Goal: Task Accomplishment & Management: Manage account settings

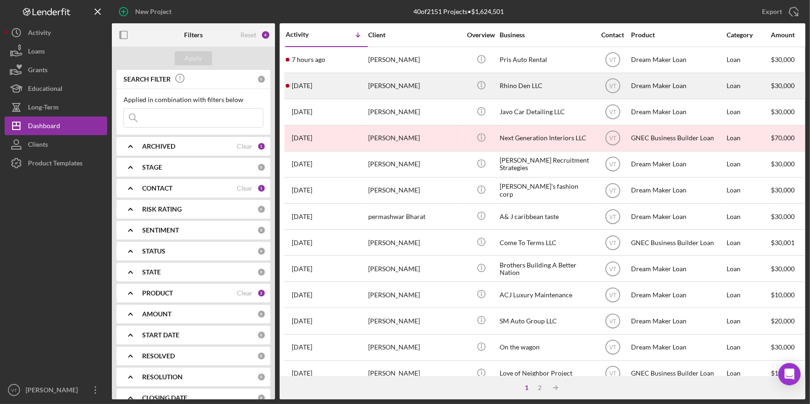
click at [339, 85] on div "[DATE] [PERSON_NAME]" at bounding box center [327, 86] width 82 height 25
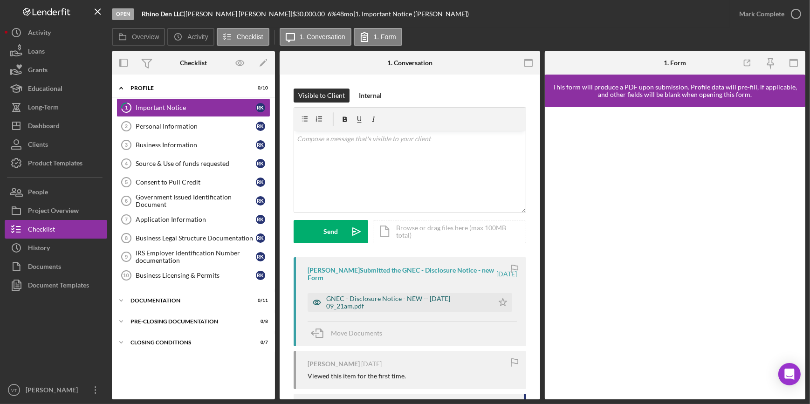
click at [375, 304] on div "GNEC - Disclosure Notice - NEW -- 2025-08-23 09_21am.pdf" at bounding box center [407, 302] width 163 height 15
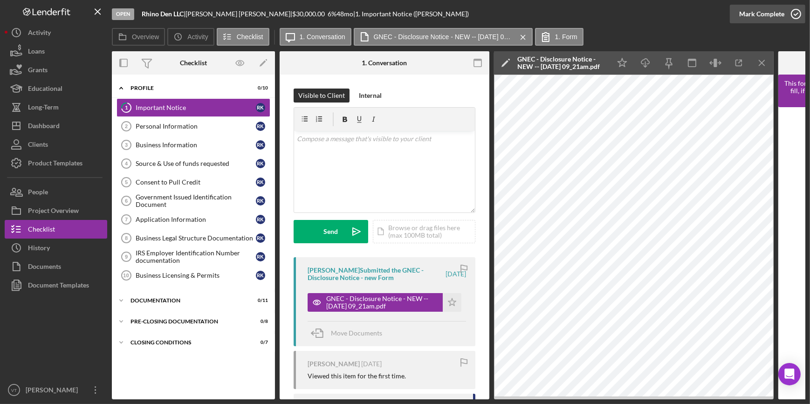
click at [748, 14] on div "Mark Complete" at bounding box center [762, 14] width 45 height 19
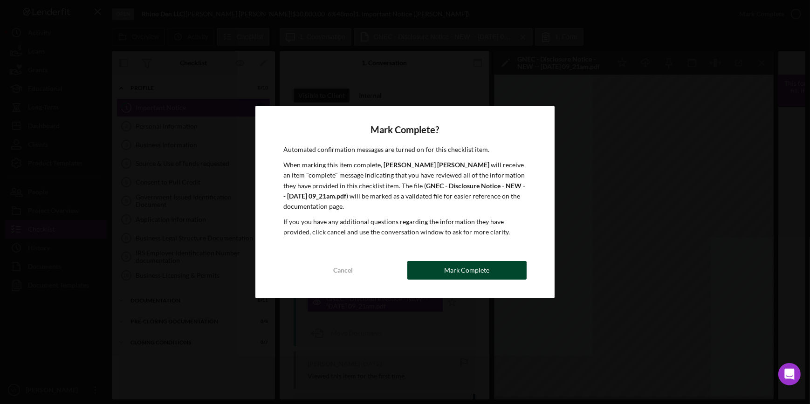
click at [493, 269] on button "Mark Complete" at bounding box center [467, 270] width 119 height 19
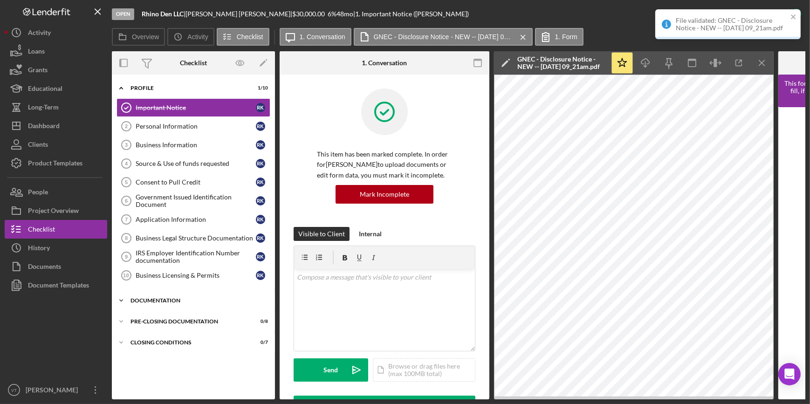
click at [123, 301] on icon "Icon/Expander" at bounding box center [121, 300] width 19 height 19
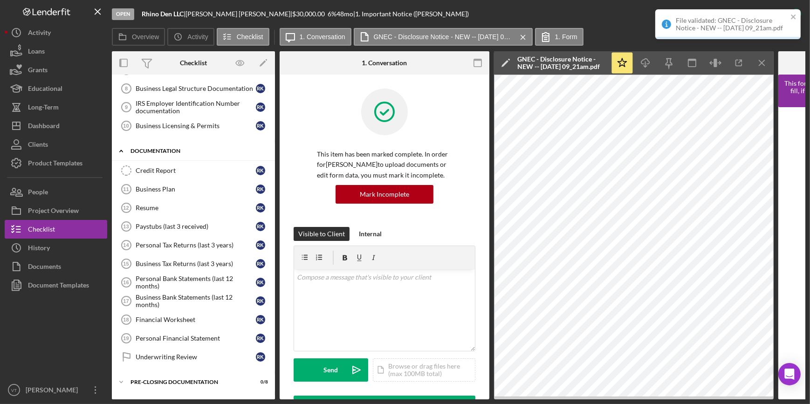
scroll to position [168, 0]
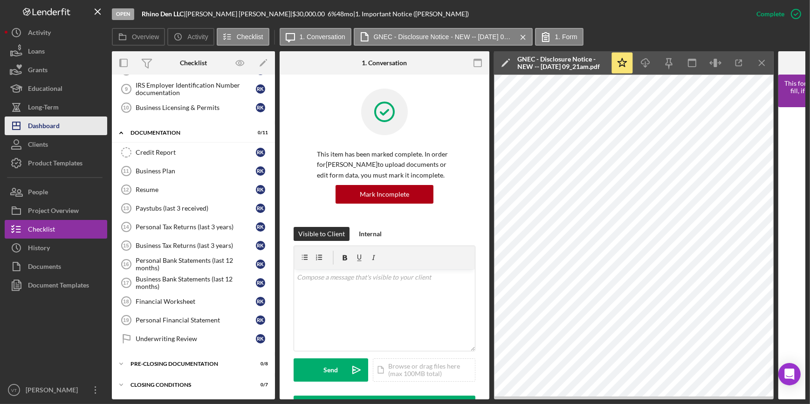
click at [66, 121] on button "Icon/Dashboard Dashboard" at bounding box center [56, 126] width 103 height 19
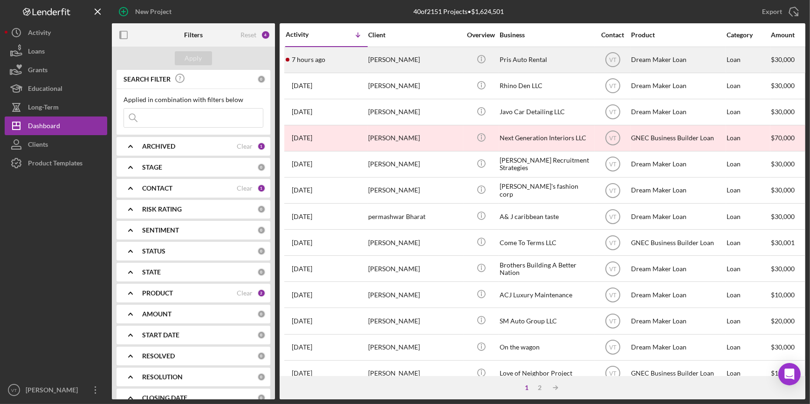
click at [422, 59] on div "[PERSON_NAME]" at bounding box center [414, 60] width 93 height 25
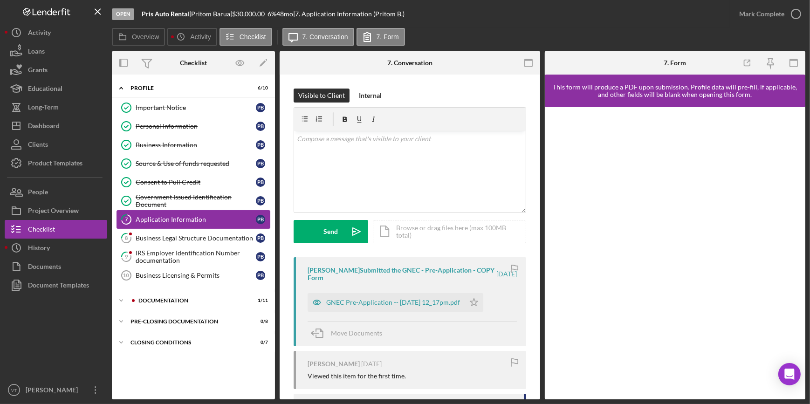
click at [185, 223] on link "7 Application Information P B" at bounding box center [194, 219] width 154 height 19
click at [335, 298] on div "GNEC Pre-Application -- 2025-08-23 12_17pm.pdf" at bounding box center [386, 302] width 157 height 19
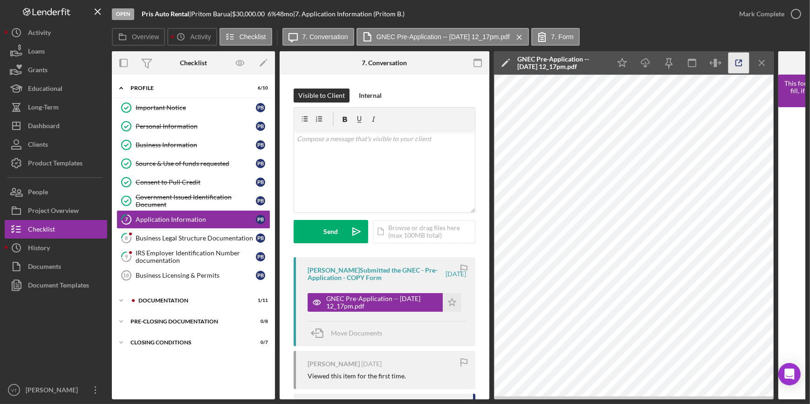
click at [732, 60] on icon "button" at bounding box center [739, 63] width 21 height 21
click at [774, 12] on div "Mark Complete" at bounding box center [762, 14] width 45 height 19
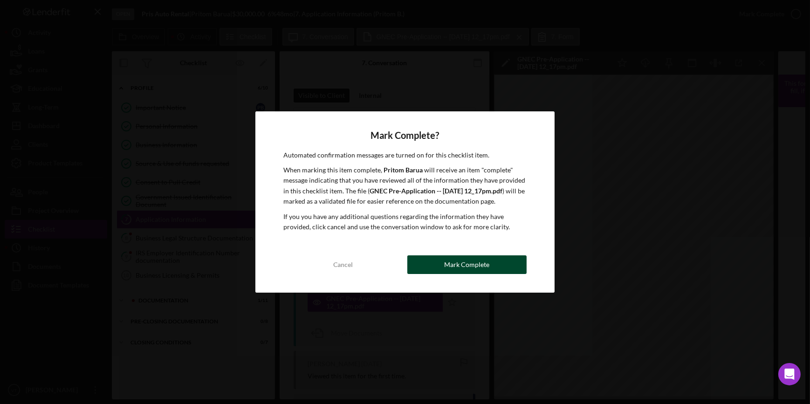
click at [421, 261] on button "Mark Complete" at bounding box center [467, 265] width 119 height 19
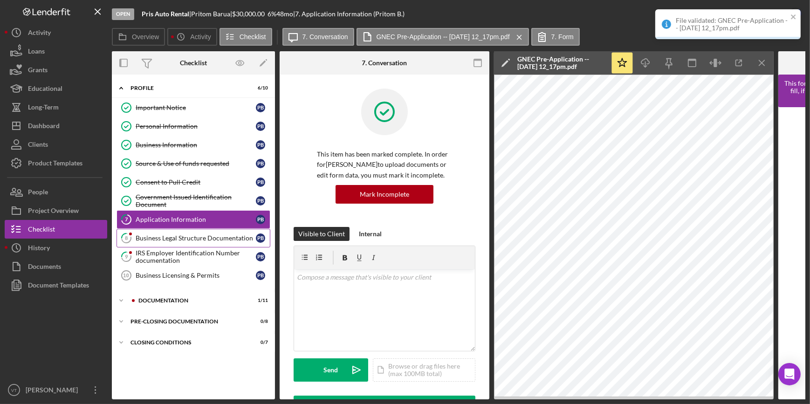
click at [166, 237] on div "Business Legal Structure Documentation" at bounding box center [196, 238] width 120 height 7
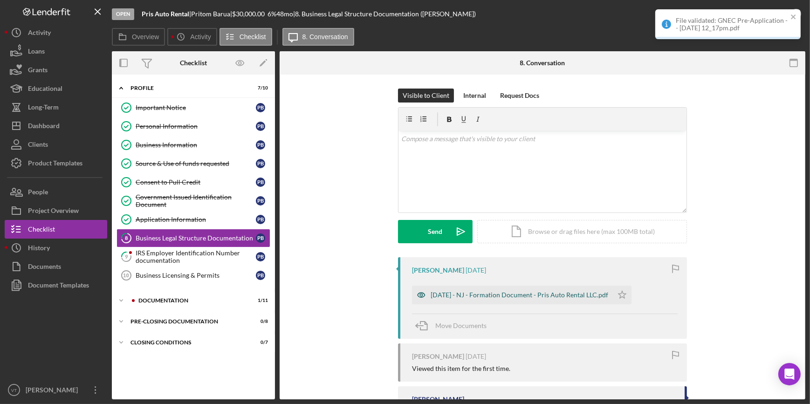
click at [464, 293] on div "7-5-24 - NJ - Formation Document - Pris Auto Rental LLC.pdf" at bounding box center [520, 294] width 178 height 7
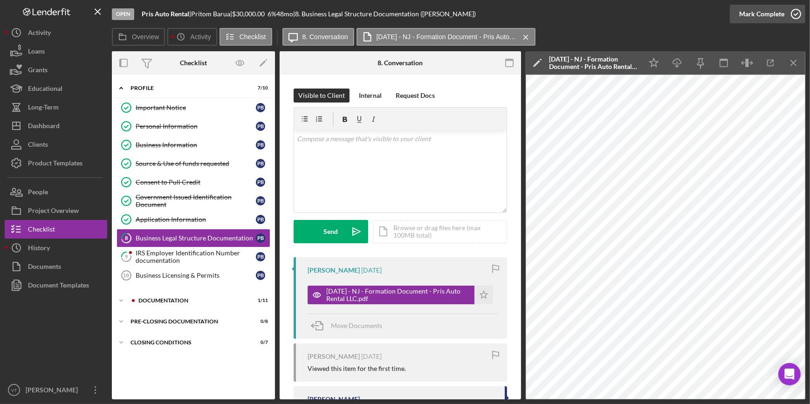
click at [757, 12] on div "Mark Complete" at bounding box center [762, 14] width 45 height 19
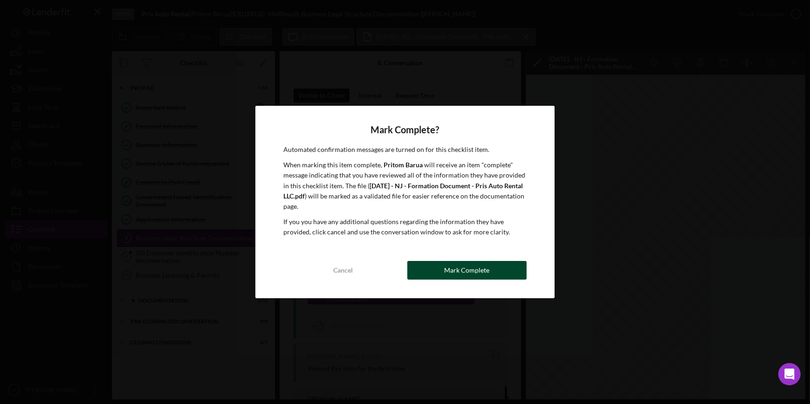
click at [481, 274] on div "Mark Complete" at bounding box center [466, 270] width 45 height 19
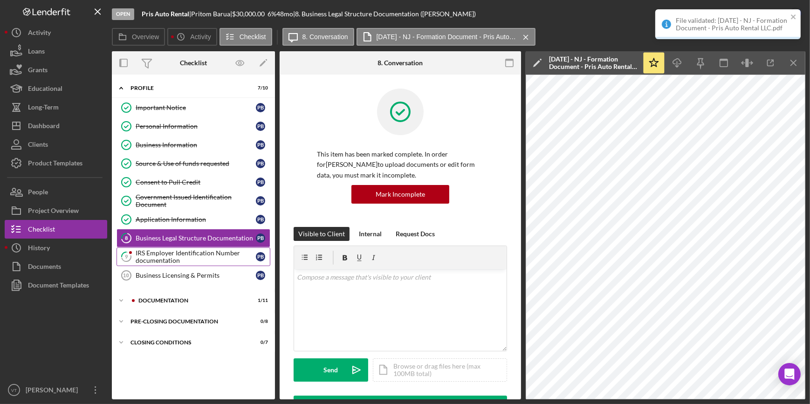
click at [137, 258] on icon "9" at bounding box center [126, 256] width 23 height 23
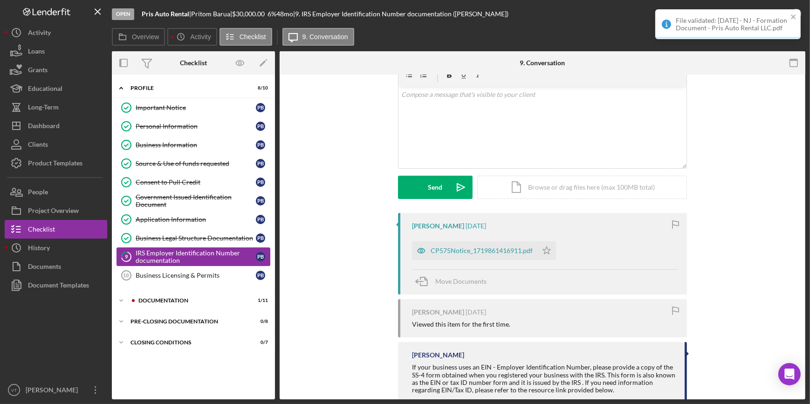
scroll to position [92, 0]
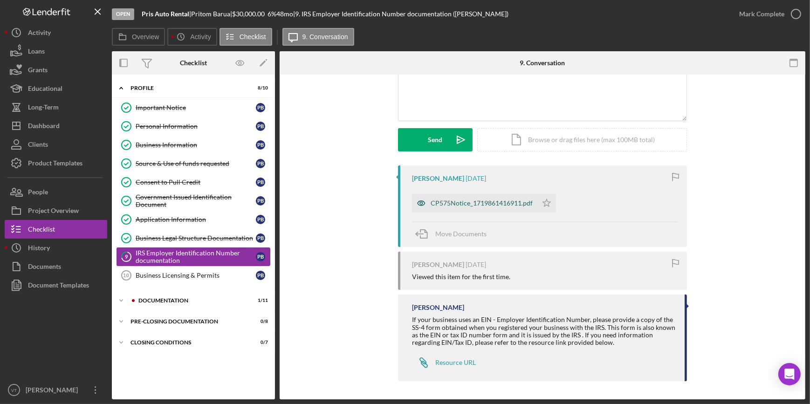
click at [482, 208] on div "CP575Notice_1719861416911.pdf" at bounding box center [474, 203] width 125 height 19
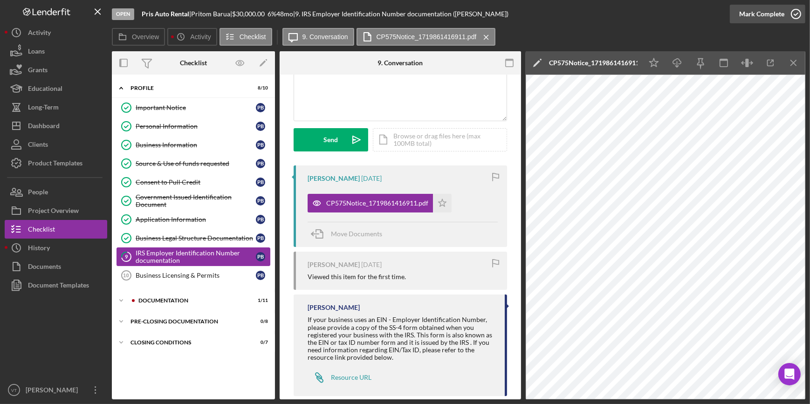
click at [747, 16] on div "Mark Complete" at bounding box center [762, 14] width 45 height 19
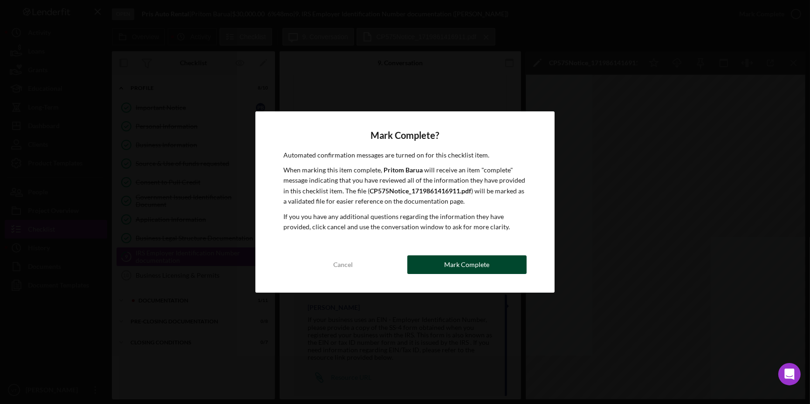
click at [490, 270] on button "Mark Complete" at bounding box center [467, 265] width 119 height 19
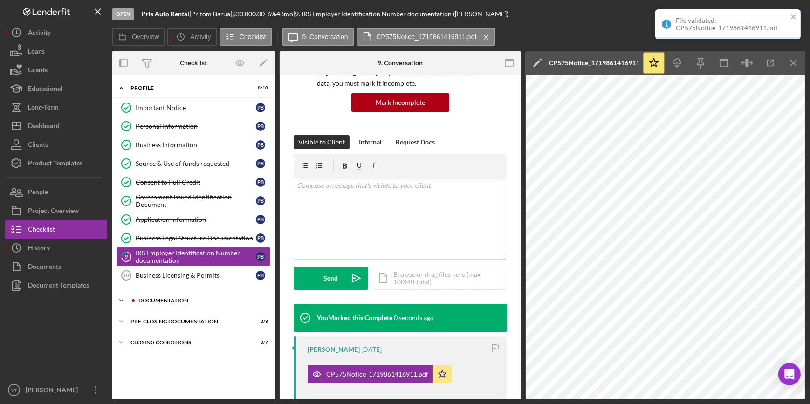
scroll to position [230, 0]
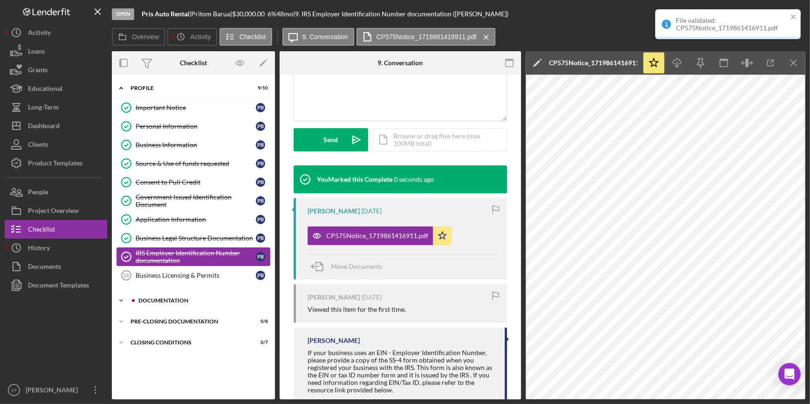
click at [115, 296] on icon "Icon/Expander" at bounding box center [121, 300] width 19 height 19
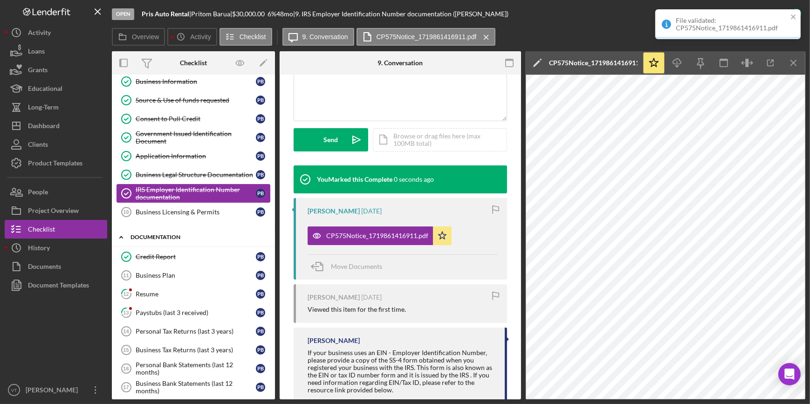
scroll to position [166, 0]
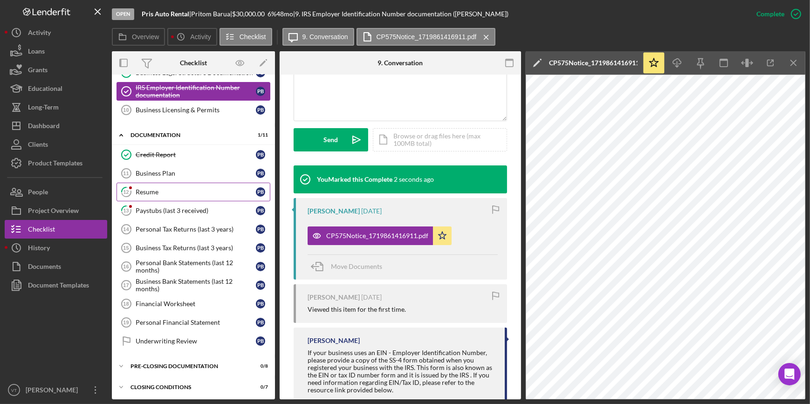
click at [158, 194] on div "Resume" at bounding box center [196, 191] width 120 height 7
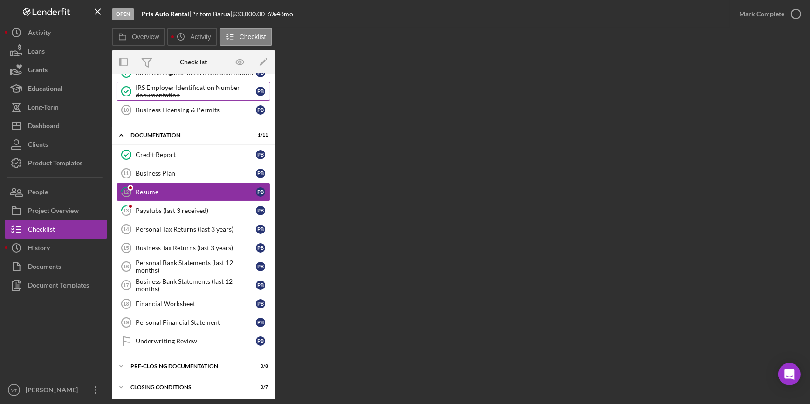
scroll to position [166, 0]
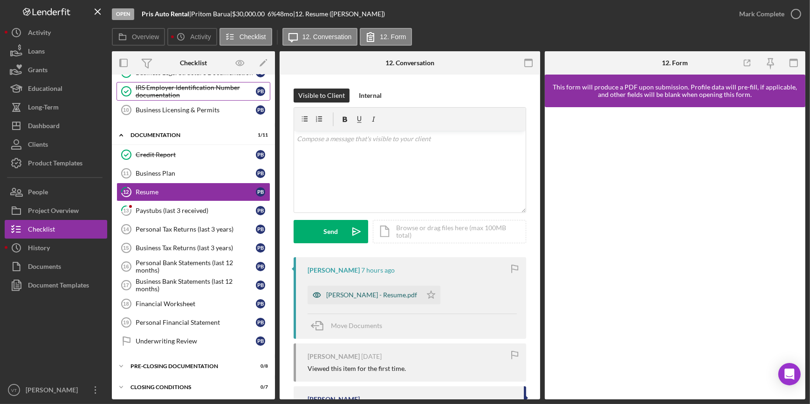
click at [355, 290] on div "Pritom Barua - Resume.pdf" at bounding box center [365, 295] width 114 height 19
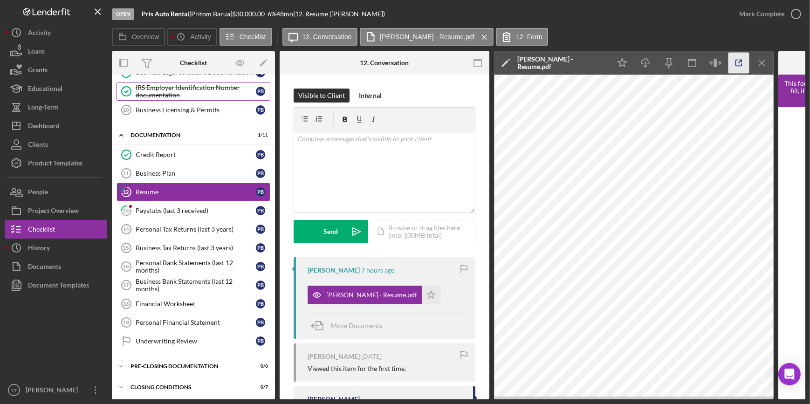
click at [743, 64] on icon "button" at bounding box center [739, 63] width 21 height 21
click at [780, 15] on div "Mark Complete" at bounding box center [762, 14] width 45 height 19
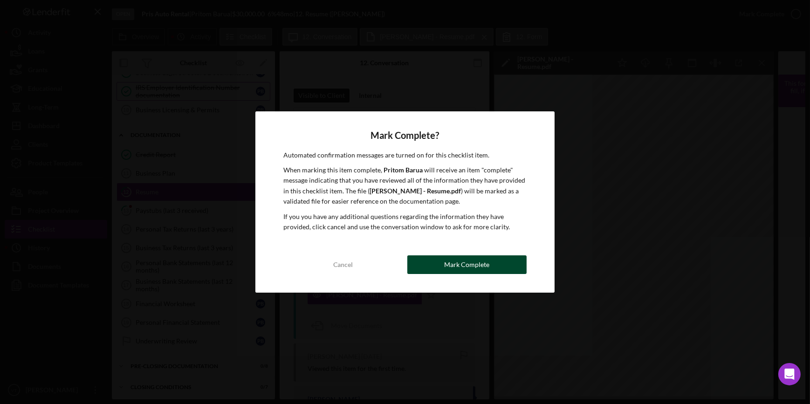
click at [452, 259] on div "Mark Complete" at bounding box center [466, 265] width 45 height 19
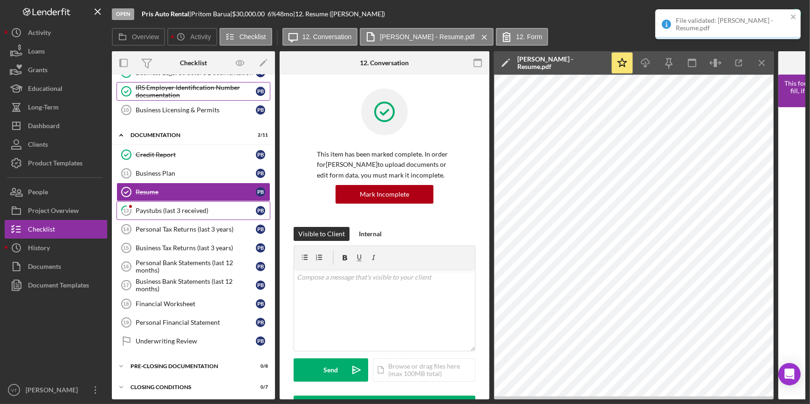
click at [209, 204] on link "13 Paystubs (last 3 received) P B" at bounding box center [194, 210] width 154 height 19
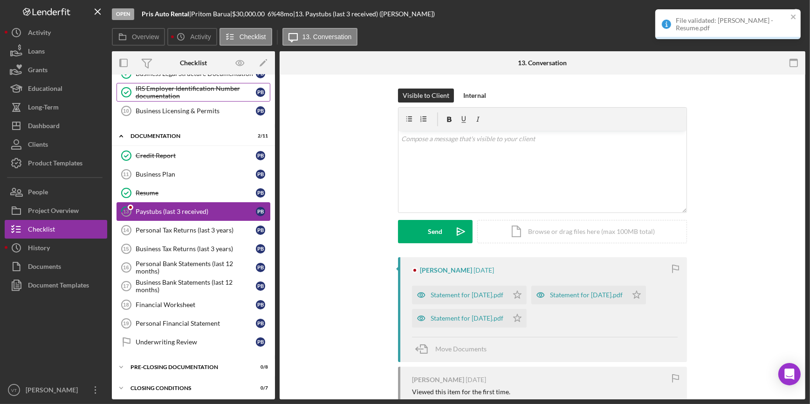
scroll to position [166, 0]
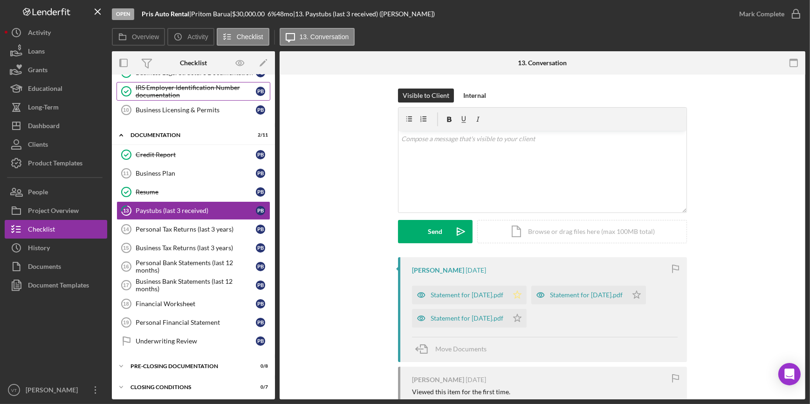
click at [527, 297] on icon "Icon/Star" at bounding box center [517, 295] width 19 height 19
click at [527, 317] on icon "Icon/Star" at bounding box center [517, 318] width 19 height 19
click at [646, 294] on icon "Icon/Star" at bounding box center [637, 295] width 19 height 19
click at [458, 314] on div "Statement for Aug 22, 2025.pdf" at bounding box center [460, 318] width 96 height 19
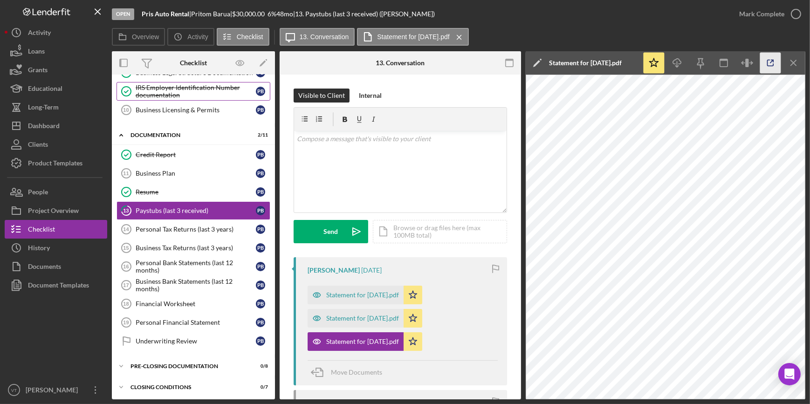
click at [765, 60] on icon "button" at bounding box center [771, 63] width 21 height 21
click at [758, 13] on div "Mark Complete" at bounding box center [762, 14] width 45 height 19
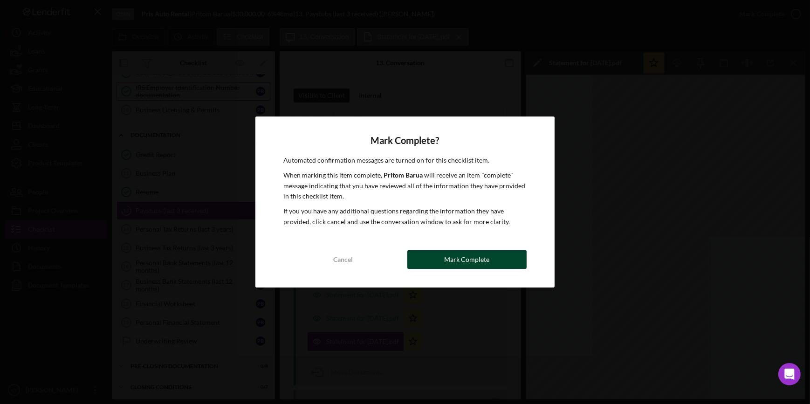
click at [474, 258] on div "Mark Complete" at bounding box center [466, 259] width 45 height 19
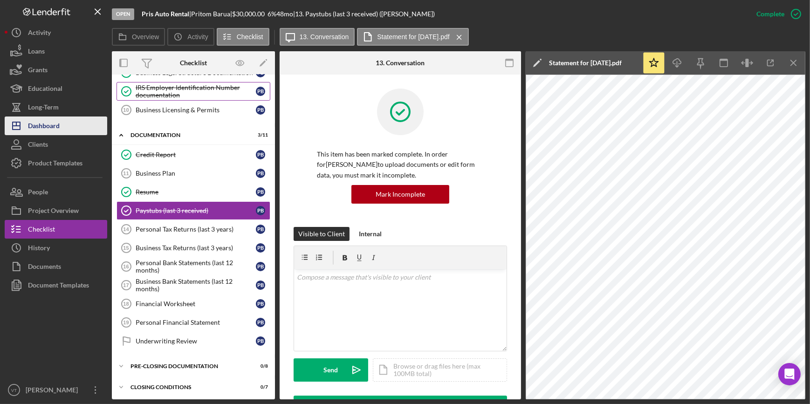
click at [72, 122] on button "Icon/Dashboard Dashboard" at bounding box center [56, 126] width 103 height 19
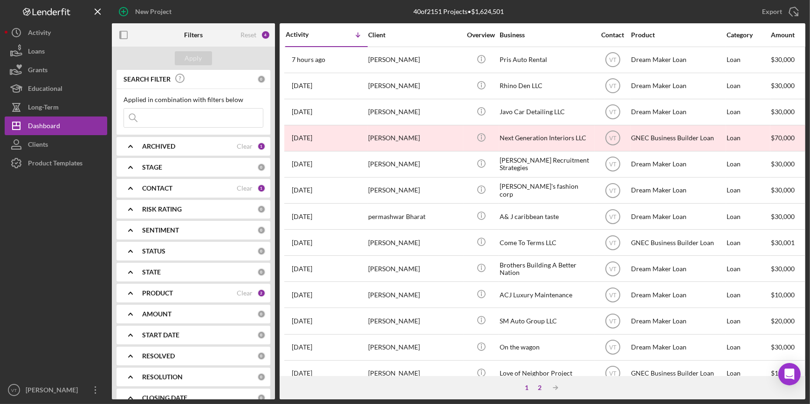
click at [541, 387] on div "2" at bounding box center [539, 387] width 13 height 7
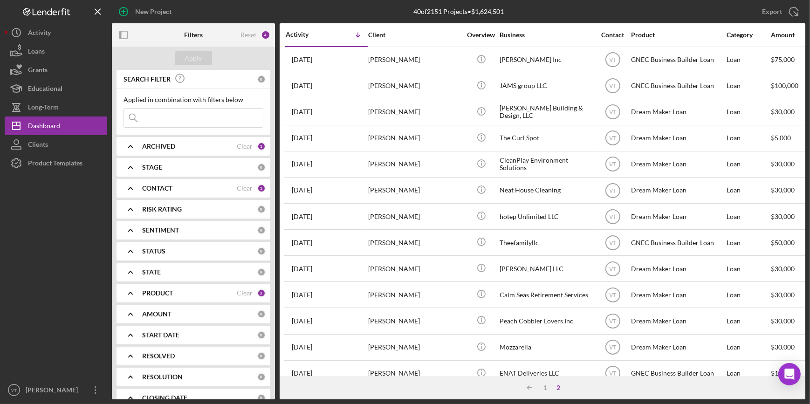
click at [214, 119] on input at bounding box center [193, 118] width 139 height 19
type input "hapive"
click at [200, 56] on div "Apply" at bounding box center [193, 58] width 17 height 14
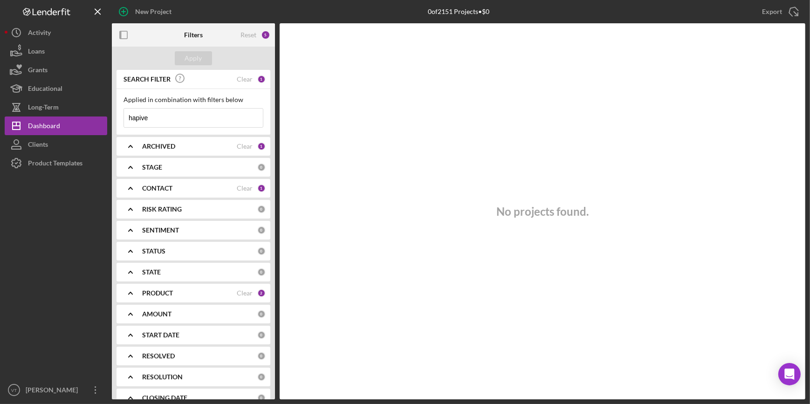
click at [137, 146] on icon "Icon/Expander" at bounding box center [130, 146] width 23 height 23
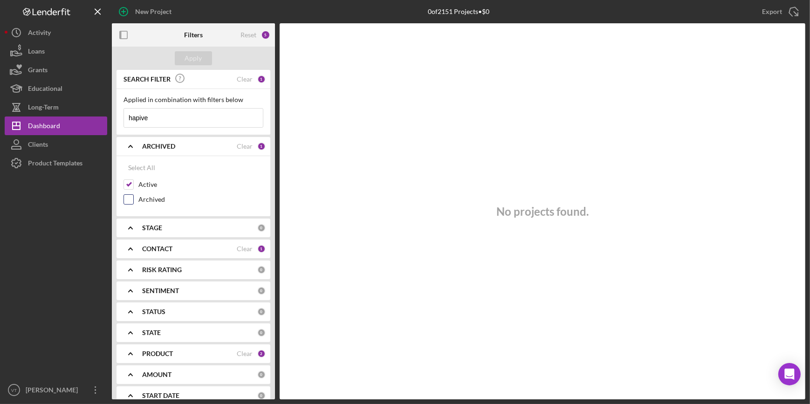
click at [131, 200] on input "Archived" at bounding box center [128, 199] width 9 height 9
checkbox input "true"
click at [186, 50] on div "Apply" at bounding box center [193, 58] width 163 height 23
click at [187, 56] on div "Apply" at bounding box center [193, 58] width 17 height 14
click at [186, 118] on input "hapive" at bounding box center [193, 118] width 139 height 19
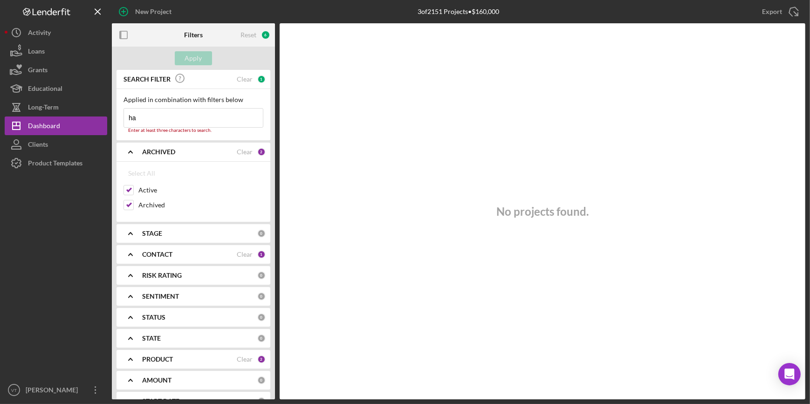
type input "h"
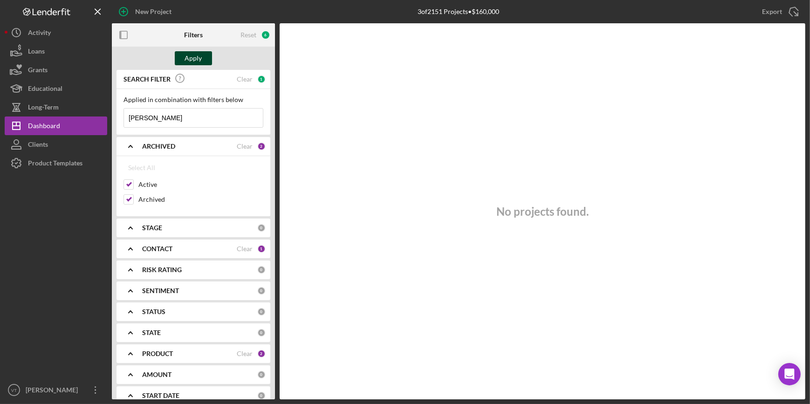
type input "[PERSON_NAME]"
click at [197, 52] on div "Apply" at bounding box center [193, 58] width 17 height 14
click at [130, 198] on input "Archived" at bounding box center [128, 199] width 9 height 9
checkbox input "false"
click at [135, 141] on icon "Icon/Expander" at bounding box center [130, 146] width 23 height 23
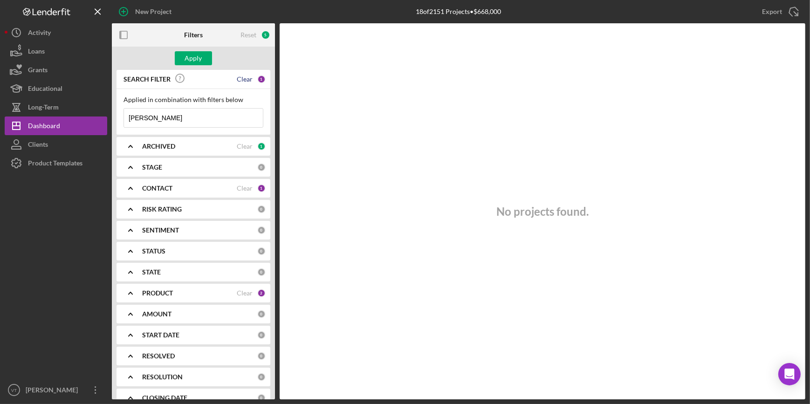
click at [239, 81] on div "Clear" at bounding box center [245, 79] width 16 height 7
click at [187, 53] on div "Apply" at bounding box center [193, 58] width 17 height 14
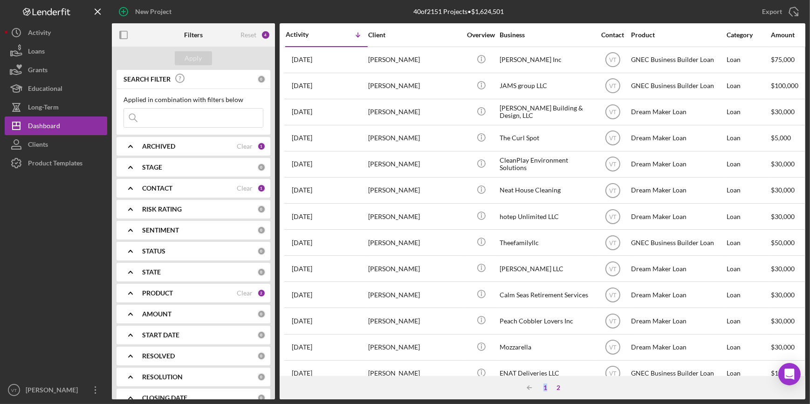
click at [546, 389] on div "1" at bounding box center [545, 387] width 13 height 7
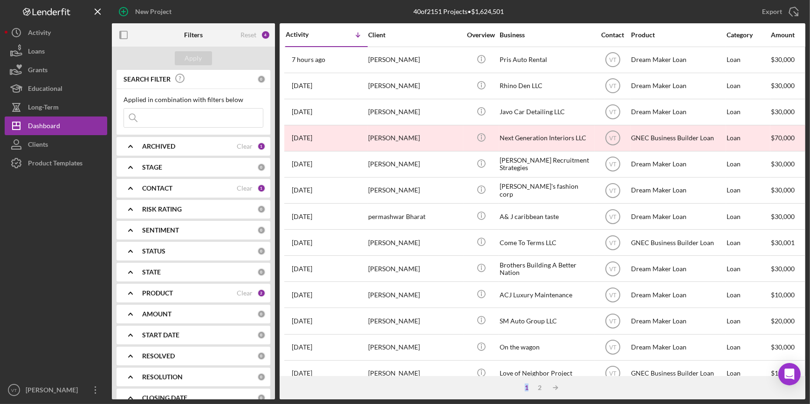
scroll to position [337, 0]
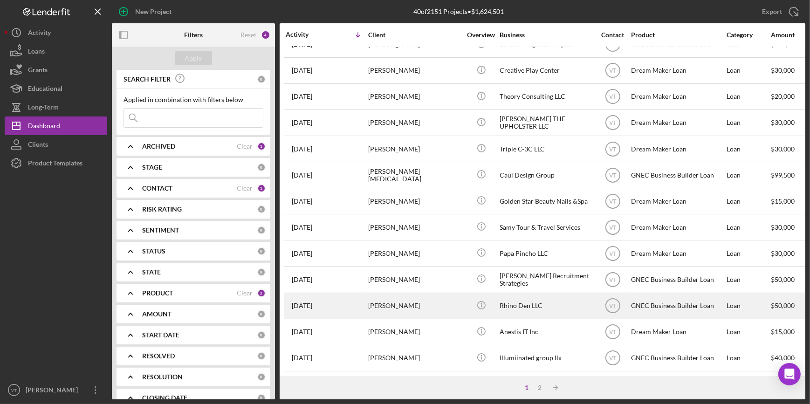
click at [412, 294] on div "[PERSON_NAME]" at bounding box center [414, 306] width 93 height 25
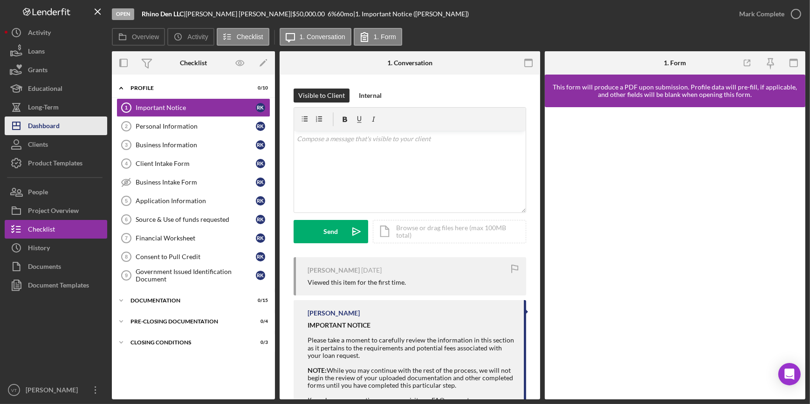
click at [49, 124] on div "Dashboard" at bounding box center [44, 127] width 32 height 21
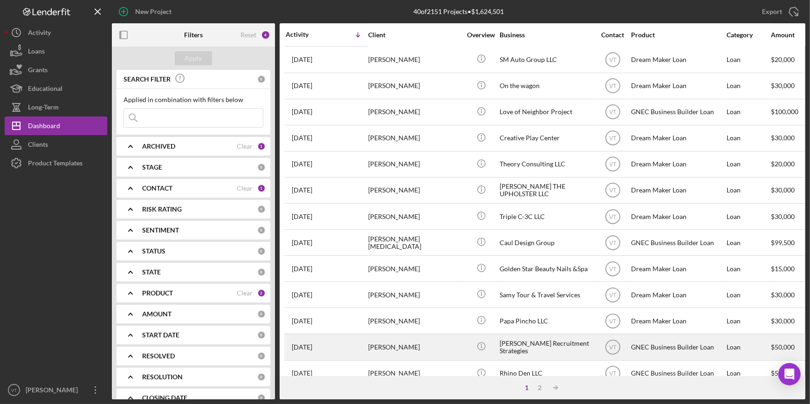
scroll to position [337, 0]
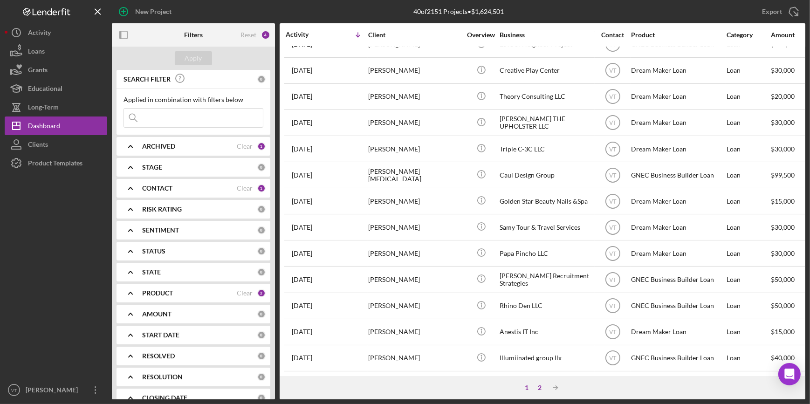
click at [539, 386] on div "2" at bounding box center [539, 387] width 13 height 7
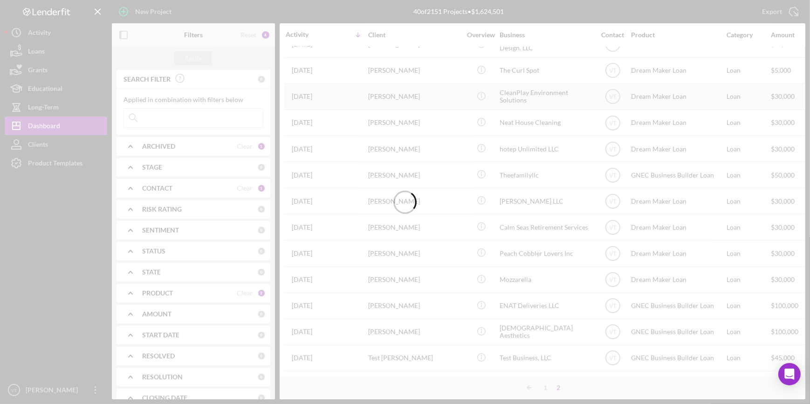
scroll to position [75, 0]
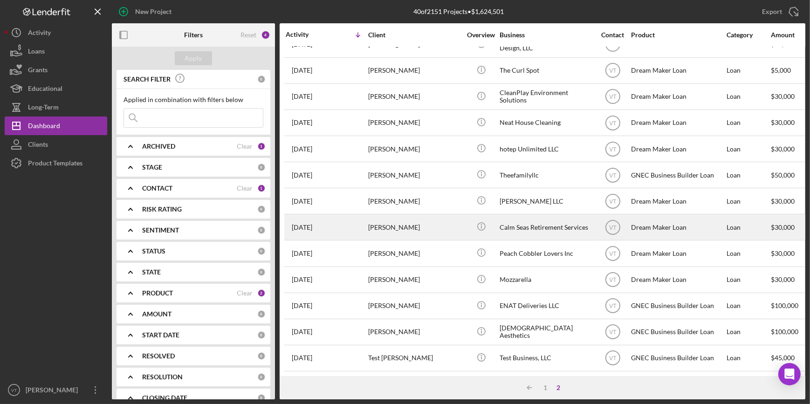
click at [519, 222] on div "Calm Seas Retirement Services" at bounding box center [546, 227] width 93 height 25
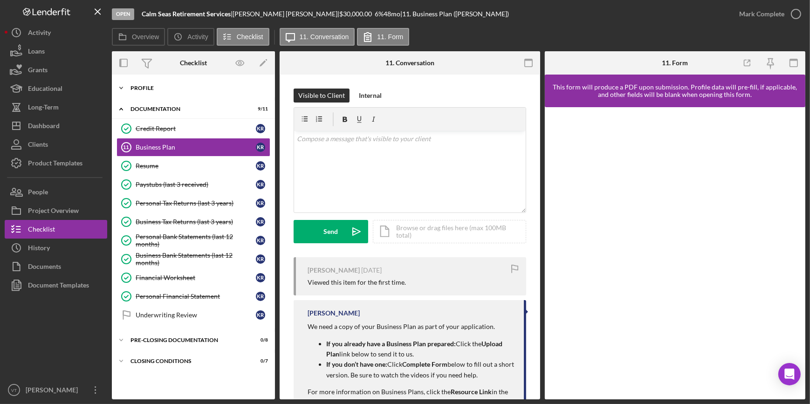
click at [121, 86] on icon "Icon/Expander" at bounding box center [121, 88] width 19 height 19
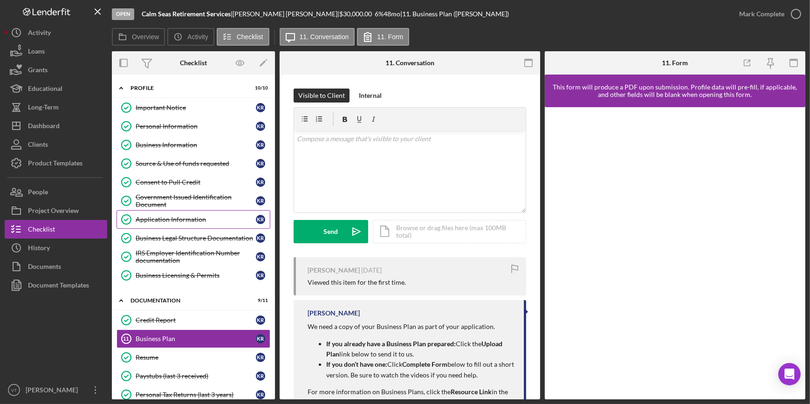
click at [168, 216] on div "Application Information" at bounding box center [196, 219] width 120 height 7
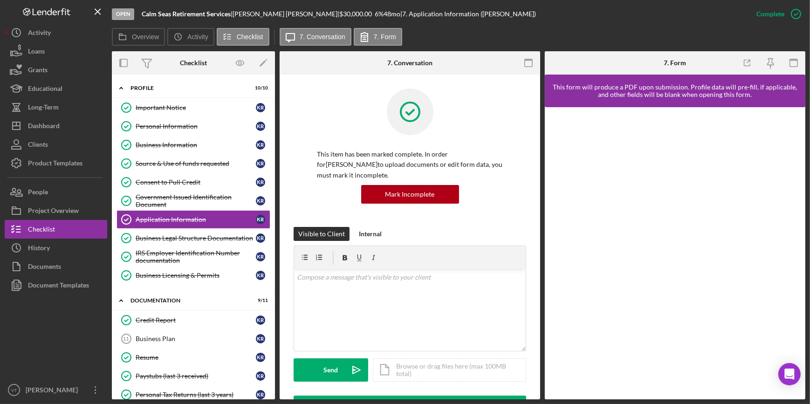
scroll to position [331, 0]
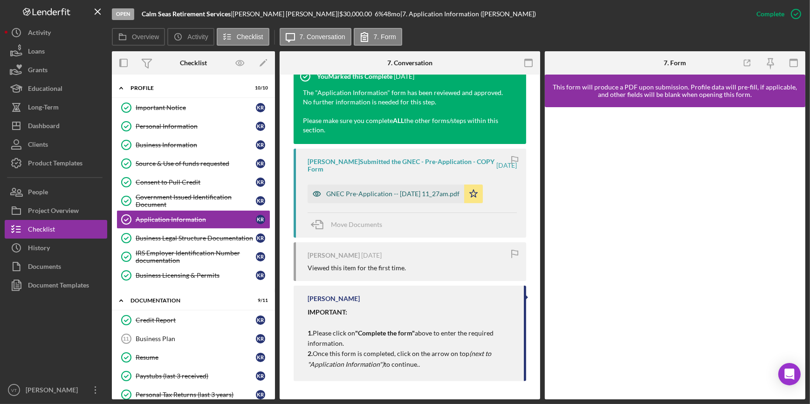
click at [388, 192] on div "GNEC Pre-Application -- [DATE] 11_27am.pdf" at bounding box center [392, 193] width 133 height 7
